Goal: Find contact information: Find contact information

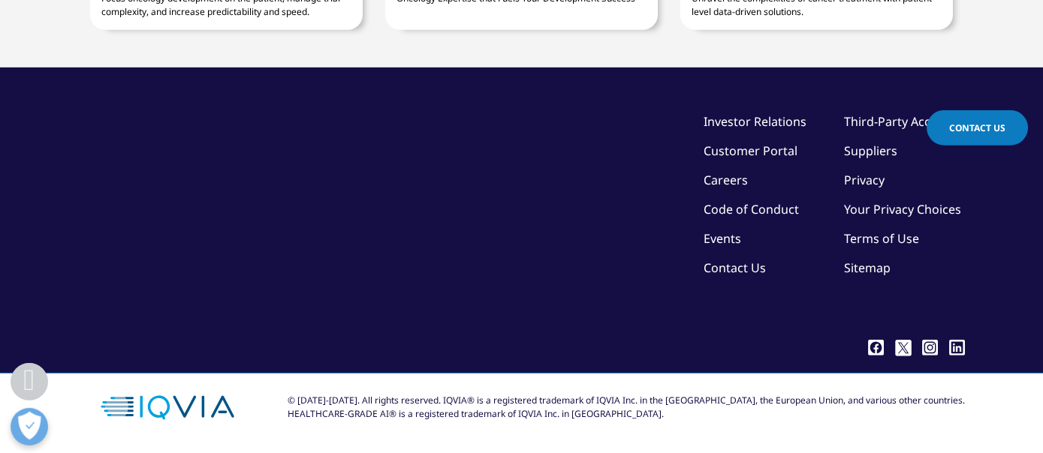
scroll to position [6423, 0]
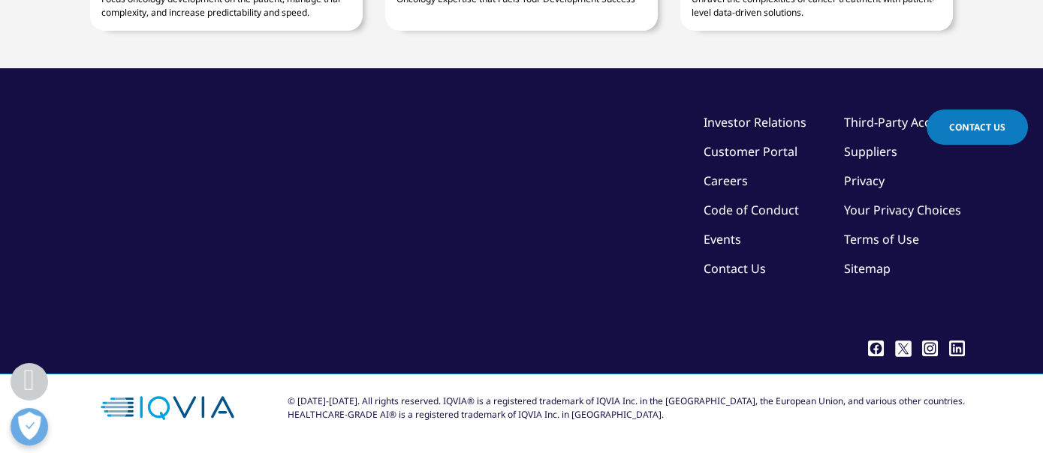
click at [861, 289] on ul "Third-Party Access Suppliers Privacy Your Privacy Choices Terms of Use Sitemap" at bounding box center [904, 201] width 121 height 176
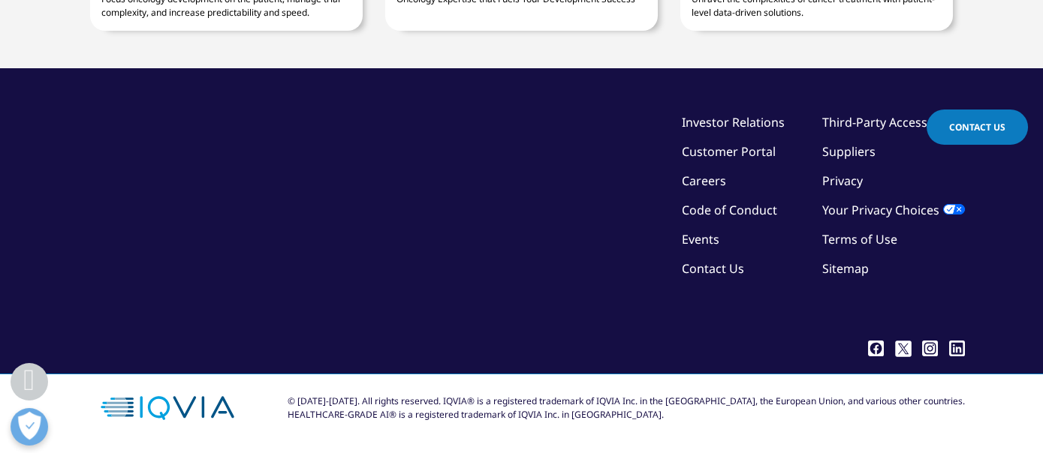
click at [858, 248] on link "Terms of Use" at bounding box center [859, 239] width 75 height 17
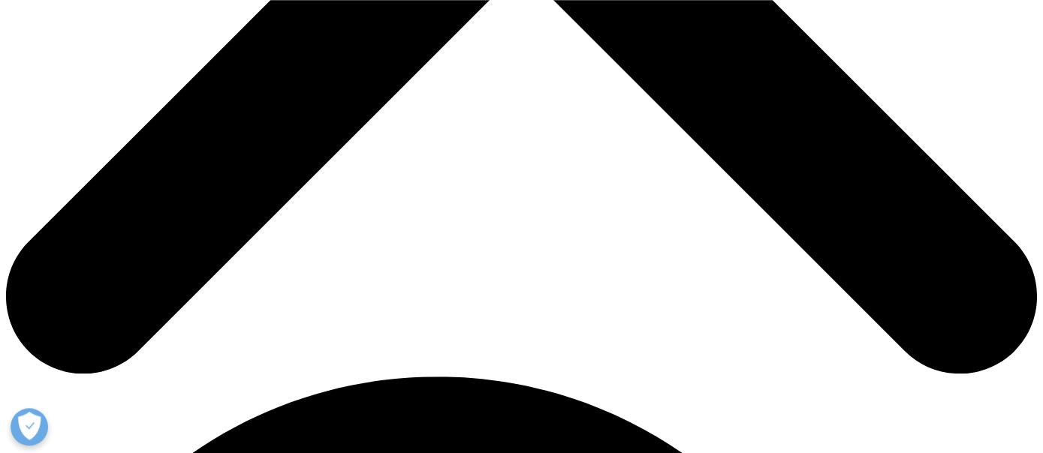
scroll to position [713, 0]
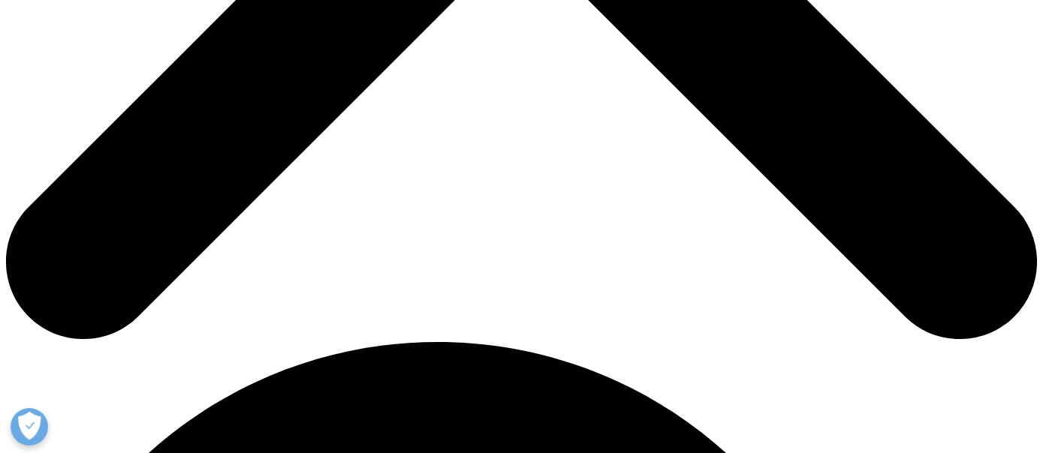
drag, startPoint x: 218, startPoint y: 56, endPoint x: 450, endPoint y: 256, distance: 306.1
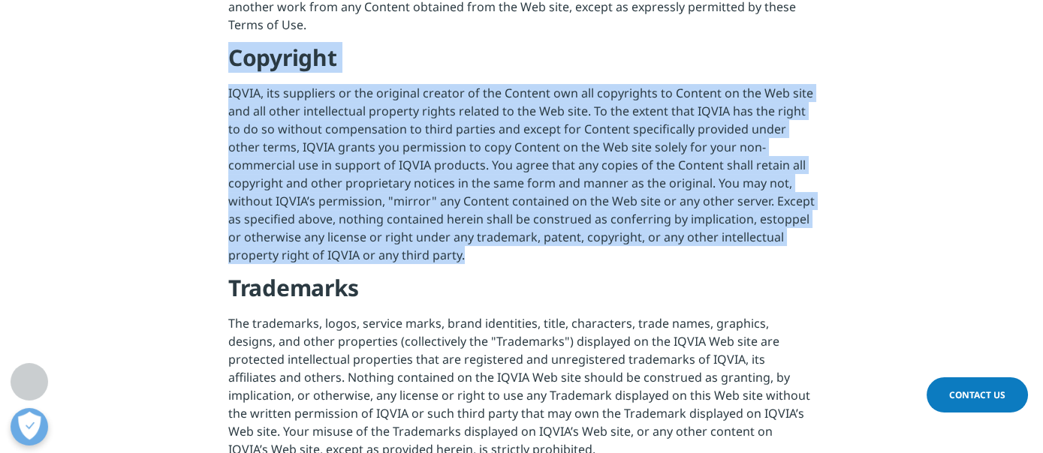
copy div "Copyright IQVIA, its suppliers or the original creator of the Content own all c…"
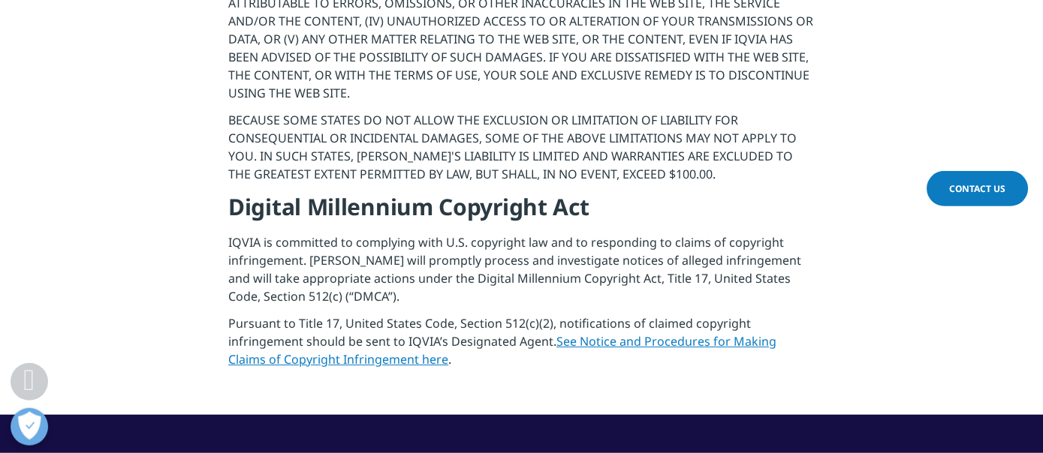
scroll to position [2140, 0]
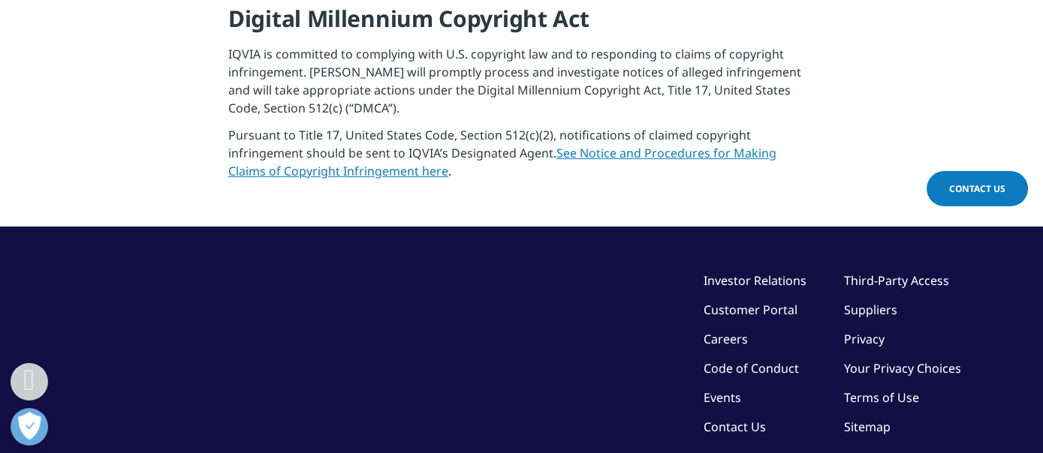
click at [967, 191] on span "Contact Us" at bounding box center [977, 188] width 56 height 13
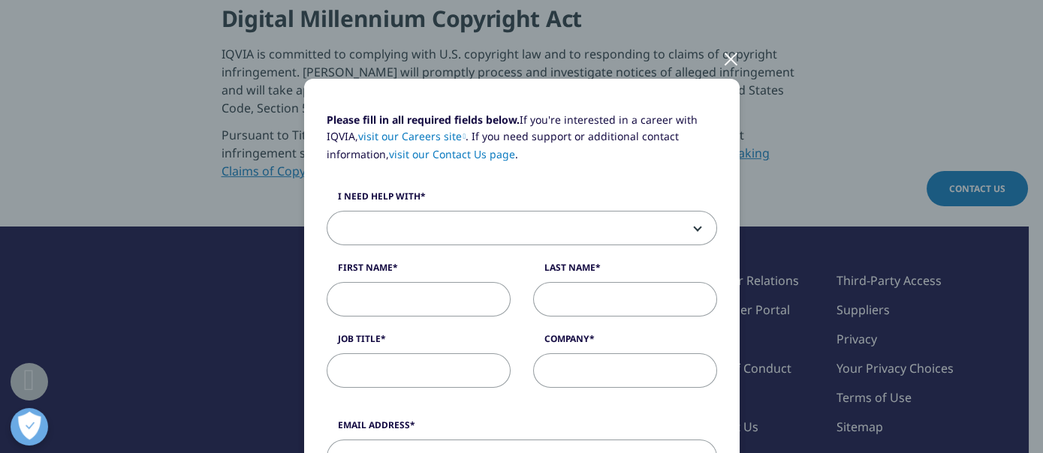
scroll to position [86, 0]
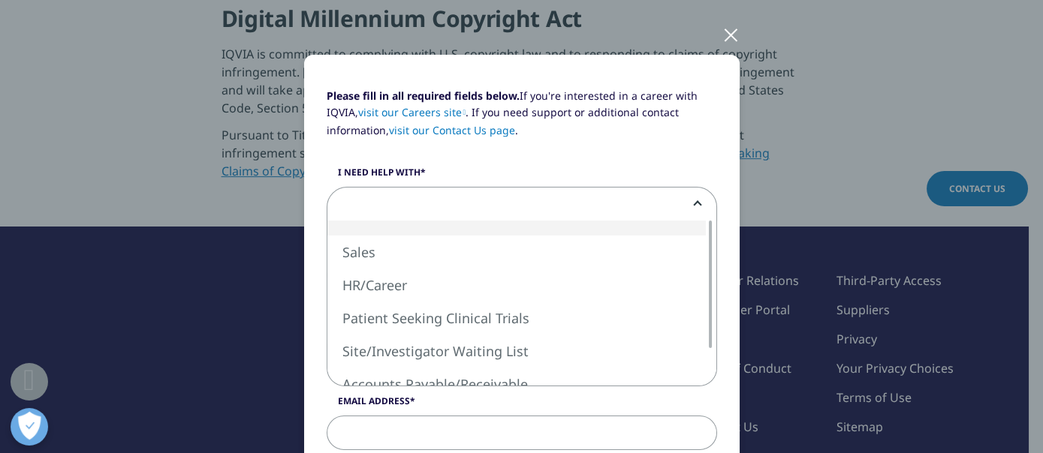
click at [531, 199] on span at bounding box center [521, 205] width 389 height 35
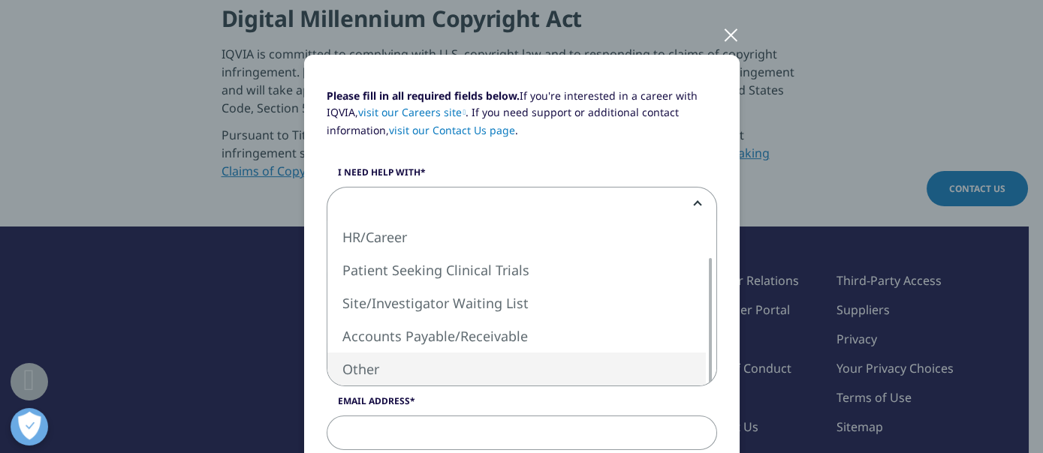
select select "Other"
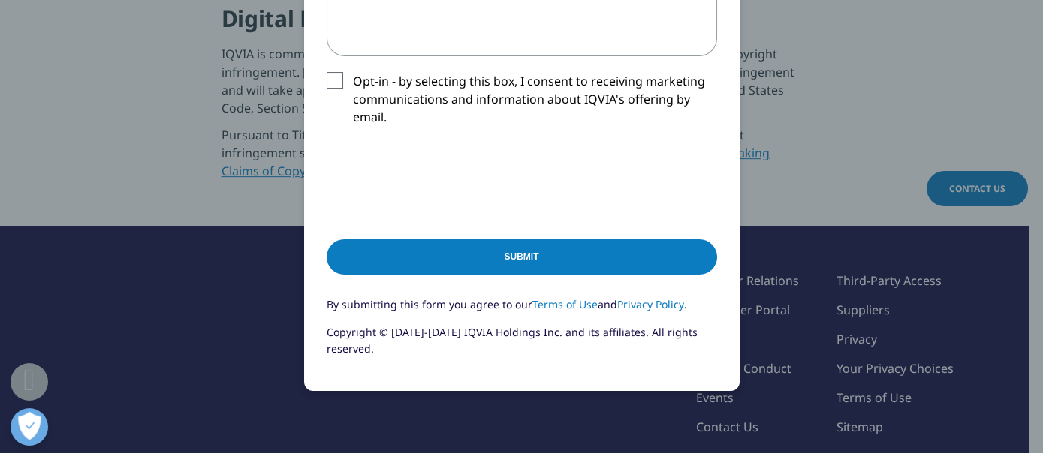
scroll to position [773, 0]
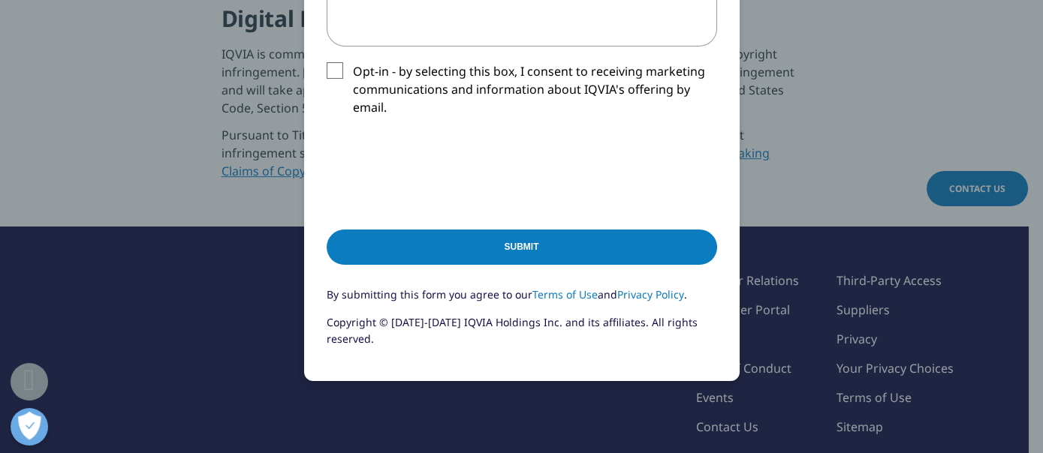
drag, startPoint x: 170, startPoint y: 259, endPoint x: 189, endPoint y: 260, distance: 18.8
